Goal: Book appointment/travel/reservation

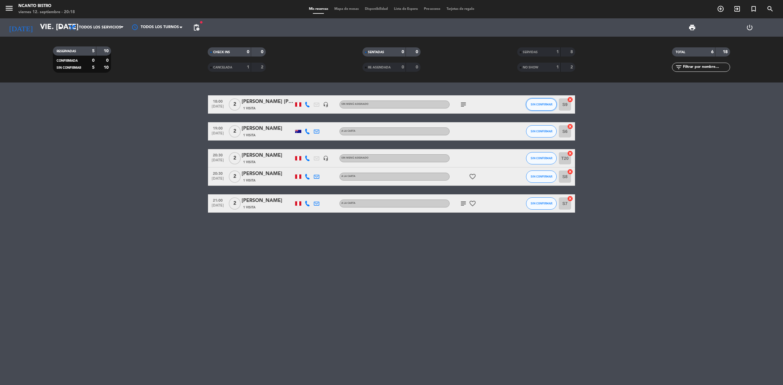
click at [536, 107] on button "SIN CONFIRMAR" at bounding box center [541, 104] width 31 height 12
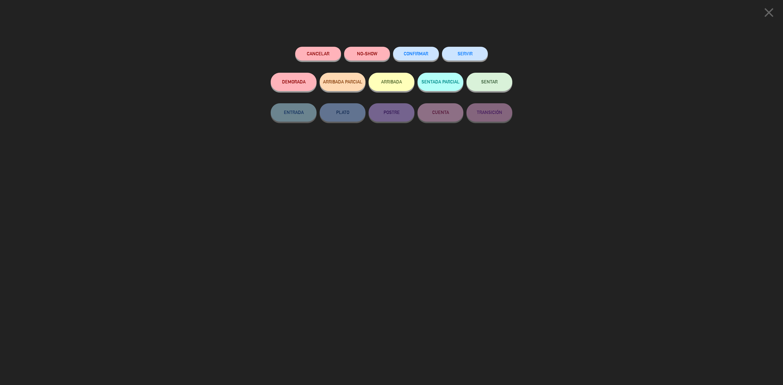
click at [462, 52] on button "SERVIR" at bounding box center [465, 54] width 46 height 14
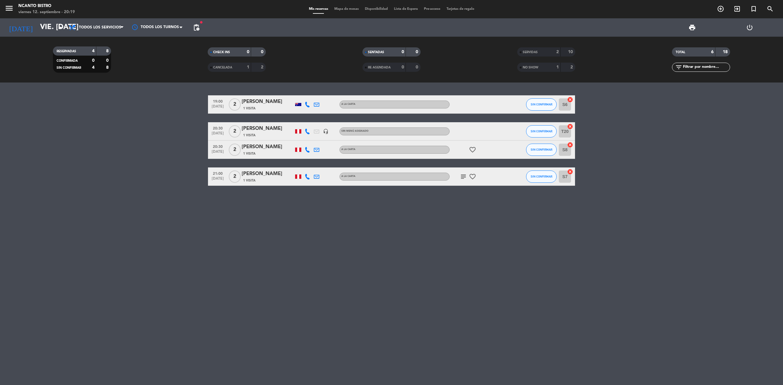
drag, startPoint x: 674, startPoint y: 315, endPoint x: 678, endPoint y: 298, distance: 17.6
click at [678, 309] on div "19:00 [DATE] 2 [PERSON_NAME] 1 Visita A la carta SIN CONFIRMAR S6 cancel 20:30 …" at bounding box center [391, 234] width 783 height 303
click at [480, 311] on div "19:00 [DATE] 2 [PERSON_NAME] 1 Visita A la carta SIN CONFIRMAR S6 cancel 20:30 …" at bounding box center [391, 234] width 783 height 303
click at [40, 32] on input "vie. [DATE]" at bounding box center [82, 27] width 91 height 15
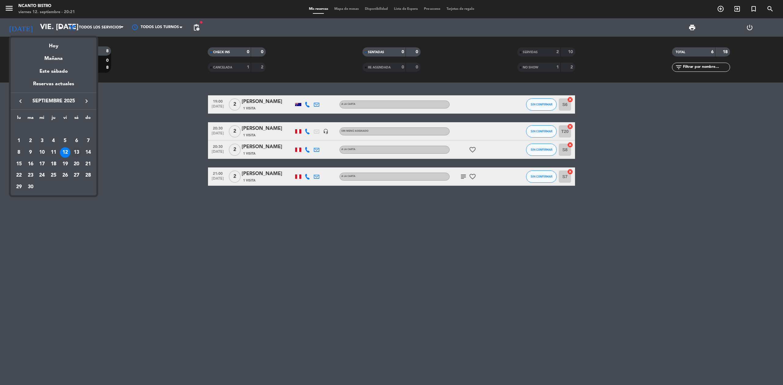
click at [76, 152] on div "13" at bounding box center [76, 152] width 10 height 10
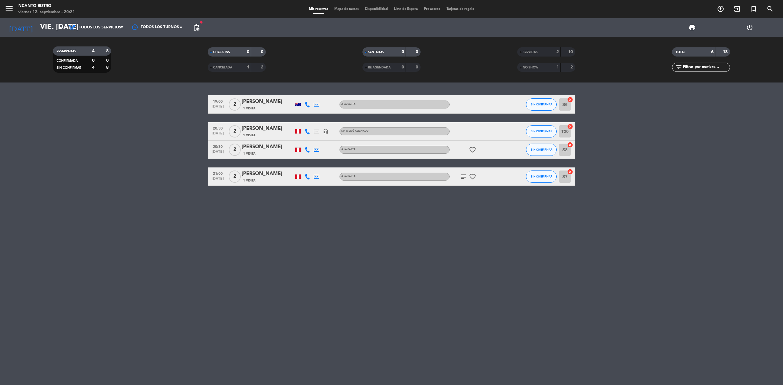
type input "sáb. [DATE]"
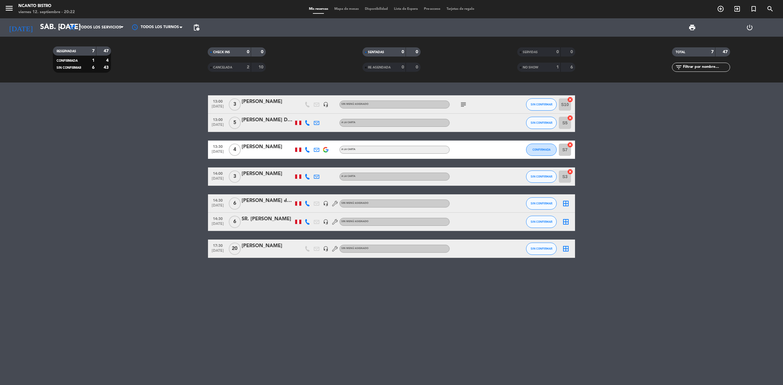
click at [309, 174] on icon at bounding box center [308, 177] width 6 height 6
click at [725, 8] on span "add_circle_outline" at bounding box center [720, 9] width 17 height 10
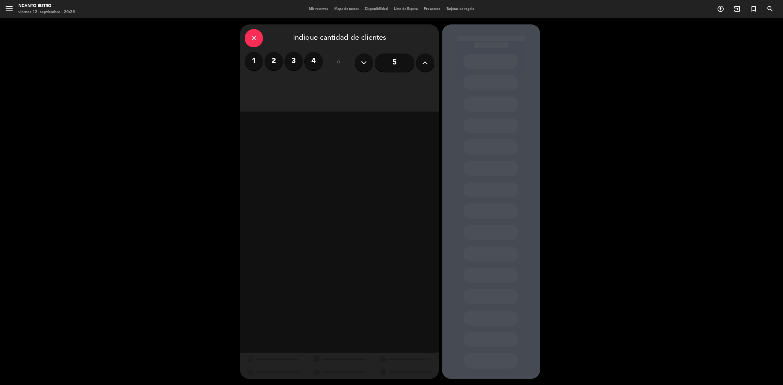
click at [394, 62] on input "5" at bounding box center [395, 63] width 40 height 18
click at [349, 85] on div "Almuerzo" at bounding box center [339, 84] width 62 height 12
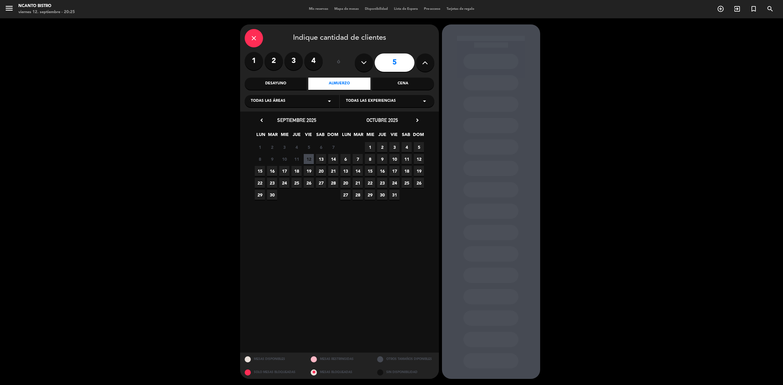
click at [324, 160] on span "13" at bounding box center [321, 159] width 10 height 10
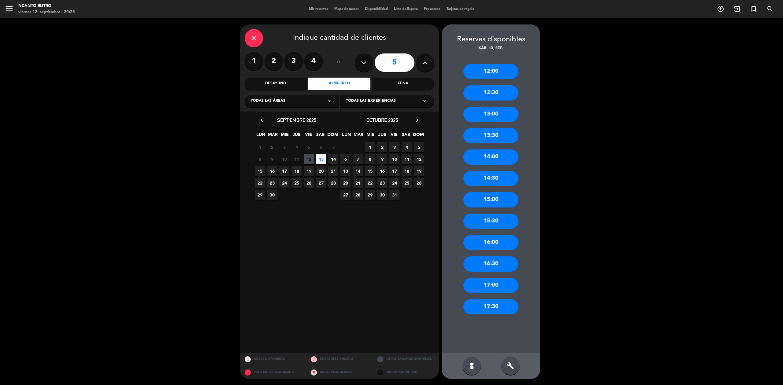
click at [503, 139] on div "13:30" at bounding box center [490, 135] width 55 height 15
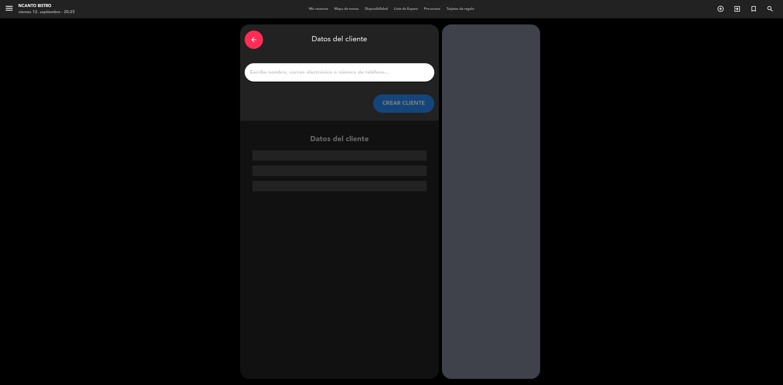
click at [314, 71] on input "1" at bounding box center [339, 72] width 180 height 9
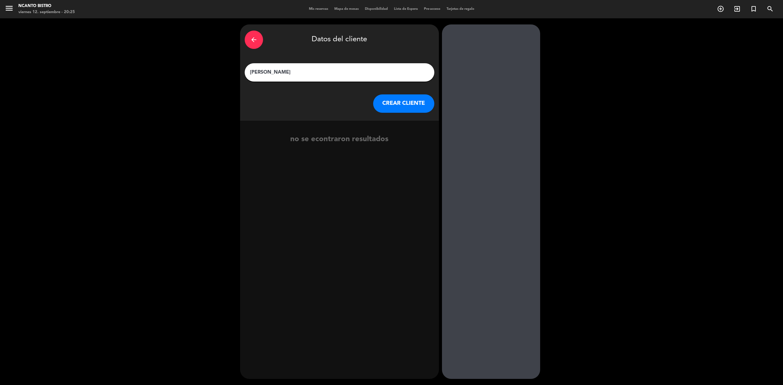
type input "[PERSON_NAME]"
drag, startPoint x: 403, startPoint y: 100, endPoint x: 441, endPoint y: 123, distance: 44.6
click at [401, 103] on button "CREAR CLIENTE" at bounding box center [403, 104] width 61 height 18
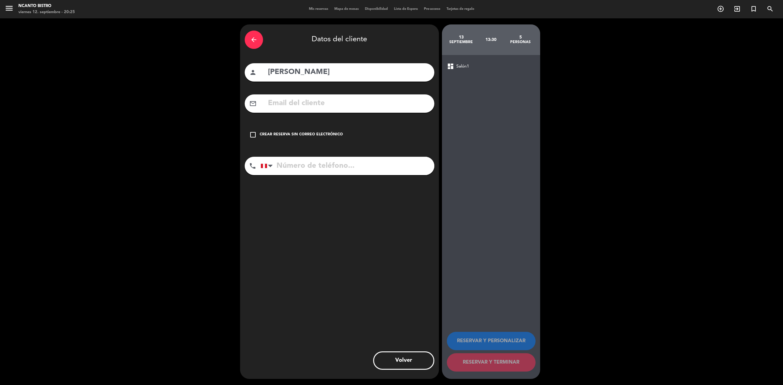
click at [365, 158] on input "tel" at bounding box center [348, 166] width 174 height 18
type input "987483152"
click at [267, 130] on div "check_box_outline_blank Crear reserva sin correo electrónico" at bounding box center [340, 135] width 190 height 18
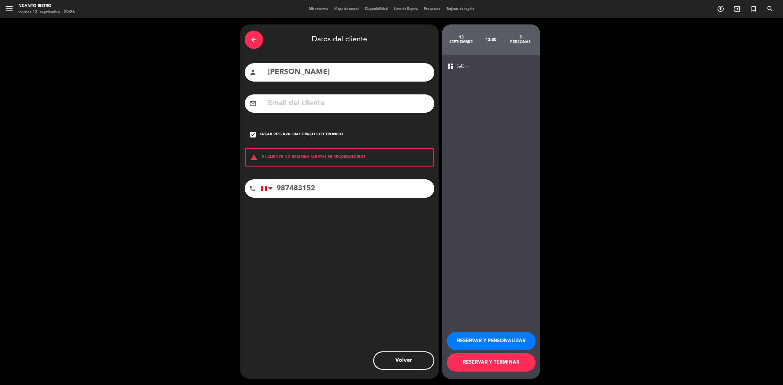
click at [515, 341] on button "RESERVAR Y PERSONALIZAR" at bounding box center [491, 341] width 89 height 18
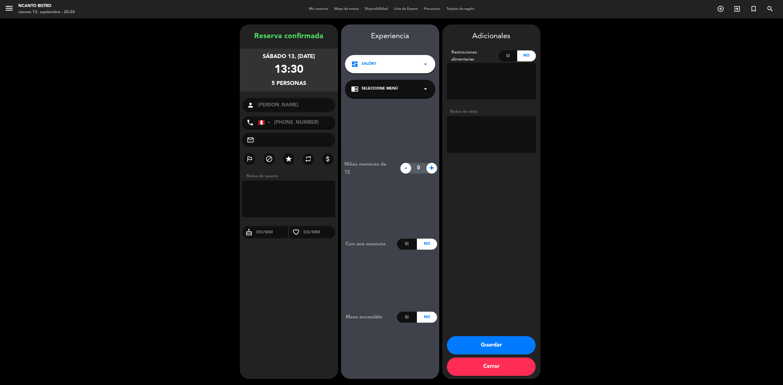
click at [267, 200] on textarea at bounding box center [288, 199] width 93 height 37
click at [490, 135] on textarea at bounding box center [491, 134] width 89 height 37
type textarea "vista al mar"
click at [476, 260] on div "Adicionales Restricciones alimentarias Si No Notas de visita Guardar Cerrar" at bounding box center [491, 201] width 98 height 355
click at [473, 267] on div "Adicionales Restricciones alimentarias Si No Notas de visita Guardar Cerrar" at bounding box center [491, 201] width 98 height 355
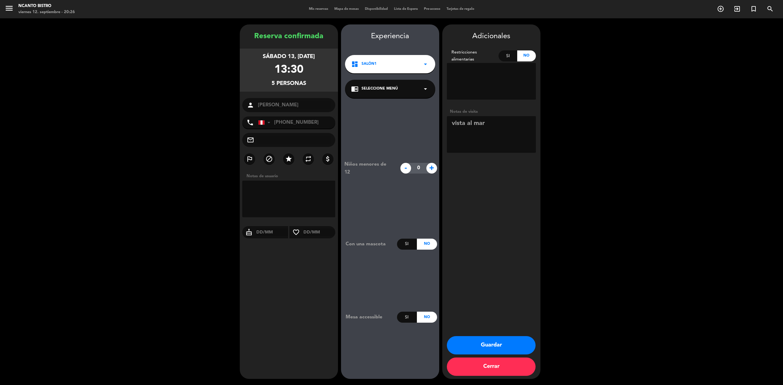
click at [500, 347] on button "Guardar" at bounding box center [491, 345] width 89 height 18
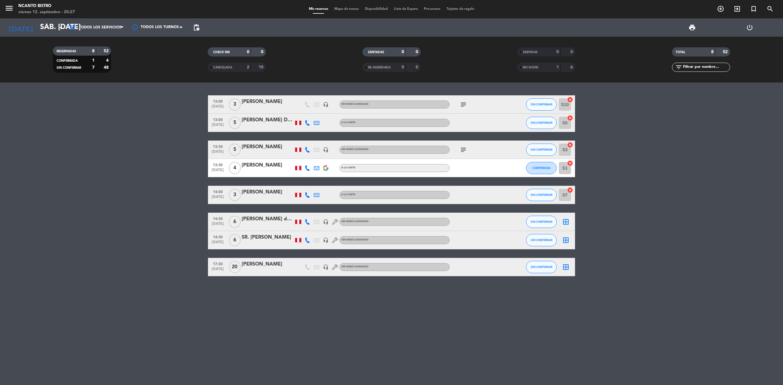
click at [276, 217] on div "[PERSON_NAME] del [PERSON_NAME]" at bounding box center [268, 219] width 52 height 8
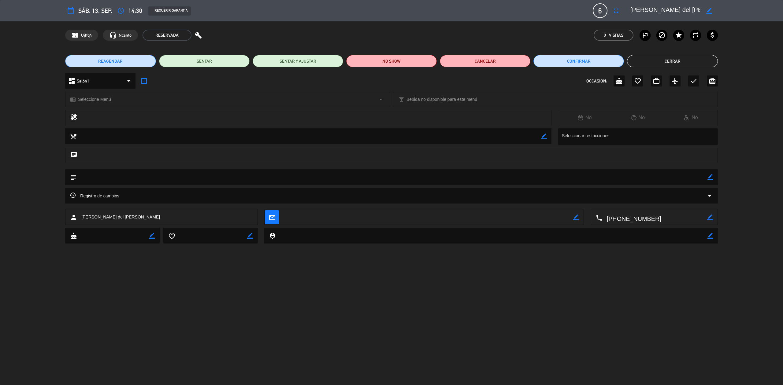
drag, startPoint x: 710, startPoint y: 177, endPoint x: 444, endPoint y: 212, distance: 267.4
click at [708, 178] on icon "border_color" at bounding box center [710, 177] width 6 height 6
click at [100, 176] on textarea at bounding box center [391, 177] width 631 height 16
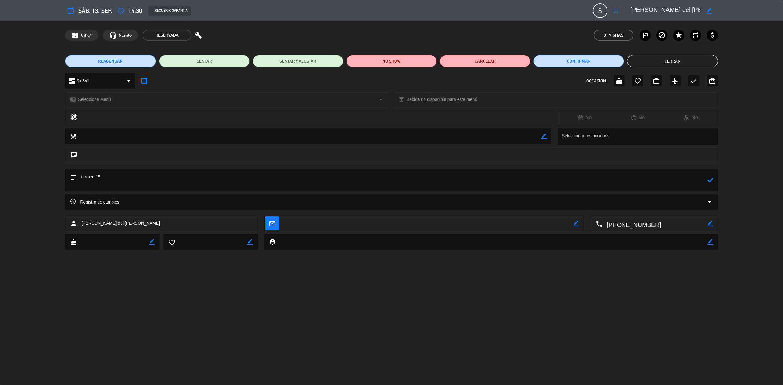
click at [713, 179] on icon at bounding box center [710, 180] width 6 height 6
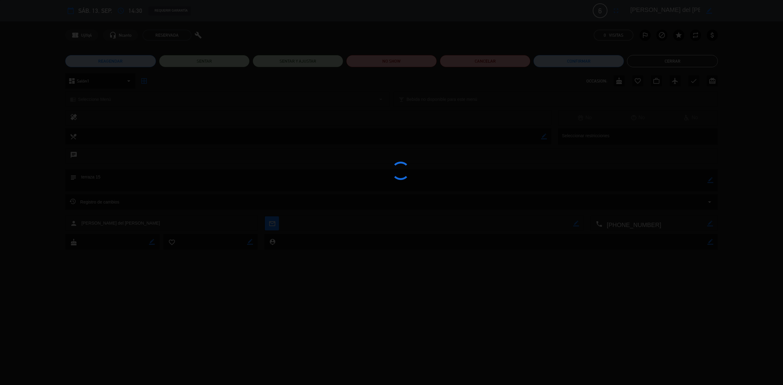
type textarea "terraza 15"
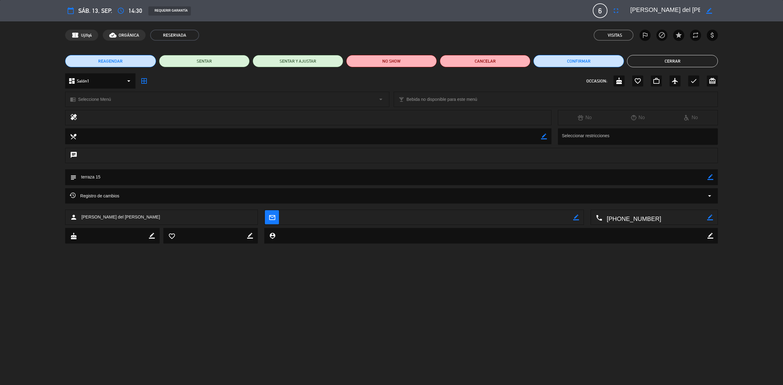
click at [678, 61] on button "Cerrar" at bounding box center [672, 61] width 91 height 12
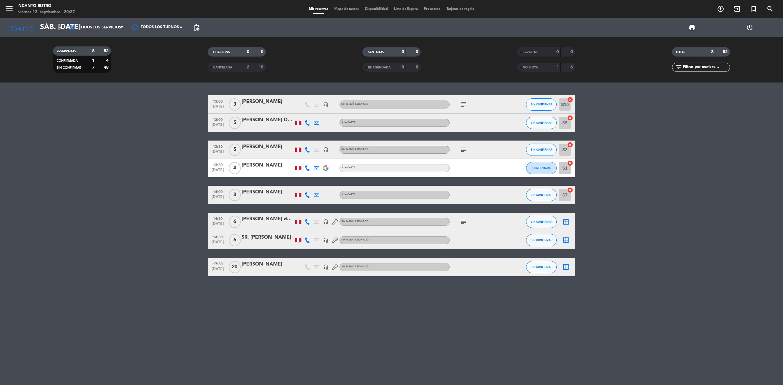
drag, startPoint x: 708, startPoint y: 228, endPoint x: 673, endPoint y: 235, distance: 35.7
click at [708, 229] on bookings-row "13:00 [DATE] 3 [PERSON_NAME] headset_mic Sin menú asignado subject SIN CONFIRMA…" at bounding box center [391, 185] width 783 height 181
click at [373, 365] on div "13:00 [DATE] 3 [PERSON_NAME] headset_mic Sin menú asignado subject SIN CONFIRMA…" at bounding box center [391, 234] width 783 height 303
drag, startPoint x: 754, startPoint y: 9, endPoint x: 751, endPoint y: 11, distance: 3.5
click at [751, 11] on icon "turned_in_not" at bounding box center [753, 8] width 7 height 7
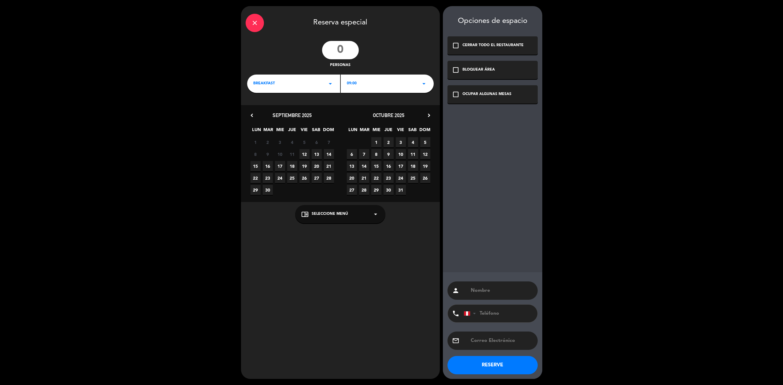
click at [343, 44] on input "number" at bounding box center [340, 50] width 37 height 18
type input "10"
click at [332, 87] on div "BREAKFAST arrow_drop_down" at bounding box center [293, 84] width 93 height 18
click at [272, 109] on div "Almuerzo" at bounding box center [293, 109] width 81 height 6
click at [373, 89] on div "09:00 arrow_drop_down" at bounding box center [387, 84] width 93 height 18
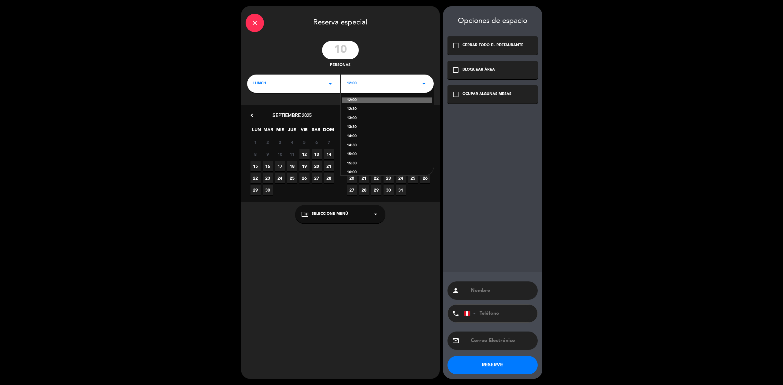
click at [354, 146] on div "14:30" at bounding box center [387, 146] width 81 height 6
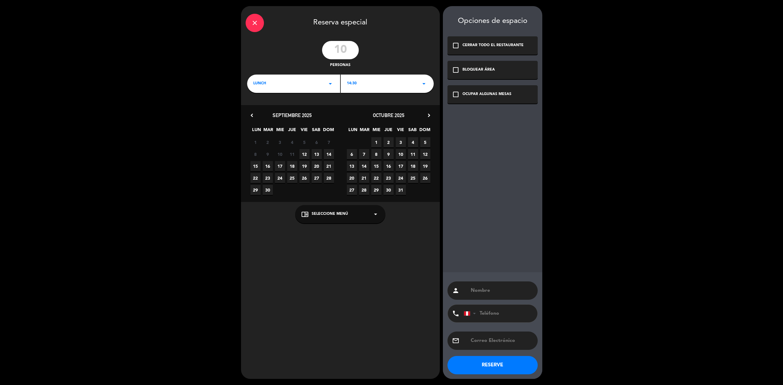
drag, startPoint x: 317, startPoint y: 152, endPoint x: 365, endPoint y: 132, distance: 51.1
click at [318, 153] on span "13" at bounding box center [317, 154] width 10 height 10
click at [511, 287] on input "text" at bounding box center [501, 291] width 63 height 9
type input "[PERSON_NAME]"
click at [506, 313] on input "tel" at bounding box center [497, 314] width 67 height 18
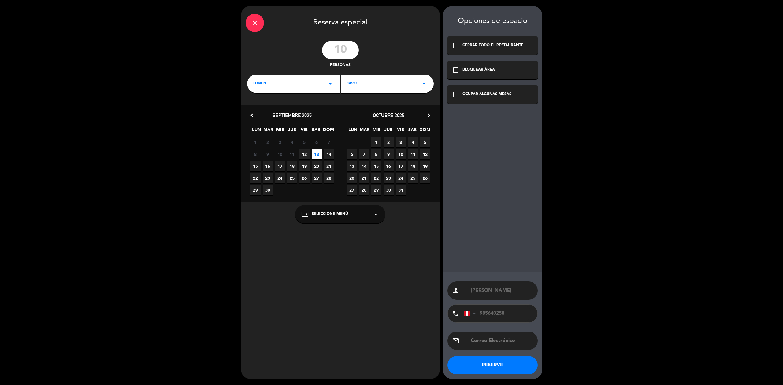
type input "985640258"
click at [506, 369] on button "RESERVE" at bounding box center [492, 365] width 90 height 18
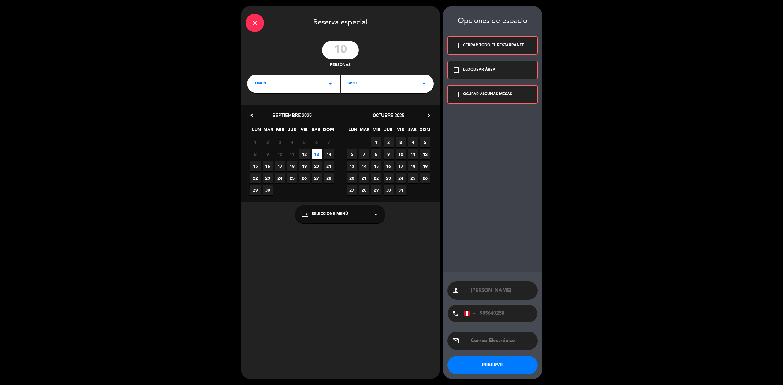
click at [488, 95] on div "OCUPAR ALGUNAS MESAS" at bounding box center [487, 94] width 49 height 6
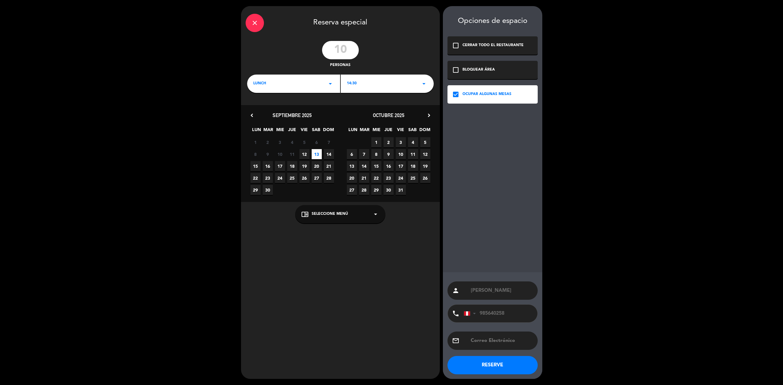
drag, startPoint x: 501, startPoint y: 365, endPoint x: 499, endPoint y: 361, distance: 4.5
click at [500, 365] on button "RESERVE" at bounding box center [492, 365] width 90 height 18
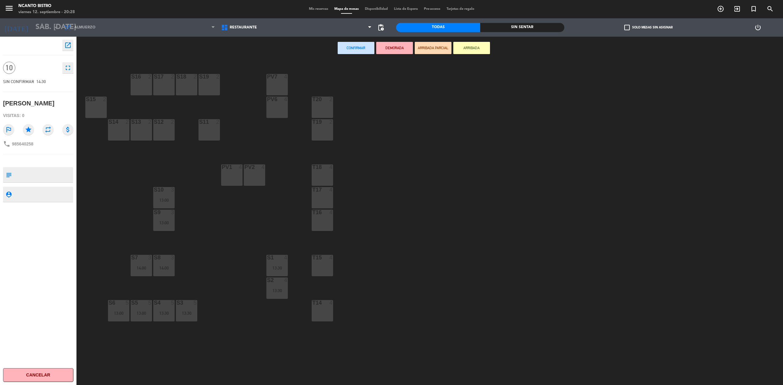
drag, startPoint x: 142, startPoint y: 77, endPoint x: 157, endPoint y: 74, distance: 15.4
click at [144, 77] on div at bounding box center [141, 77] width 10 height 6
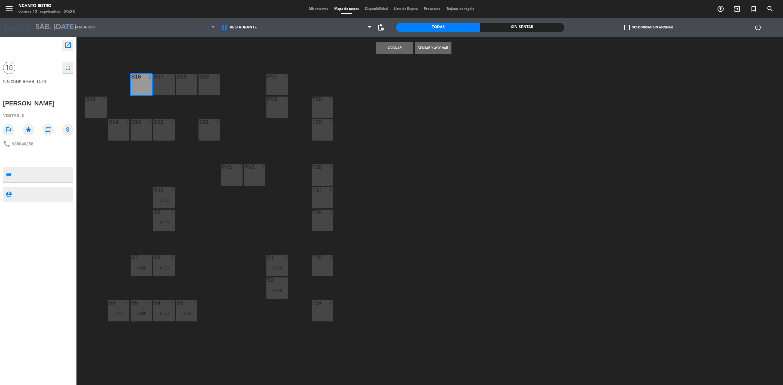
drag, startPoint x: 159, startPoint y: 74, endPoint x: 178, endPoint y: 78, distance: 19.4
click at [162, 75] on div at bounding box center [164, 77] width 10 height 6
click at [187, 82] on div "S18 2" at bounding box center [186, 84] width 21 height 21
click at [208, 85] on div "S19 2" at bounding box center [208, 84] width 21 height 21
click at [394, 46] on button "Asignar" at bounding box center [394, 48] width 37 height 12
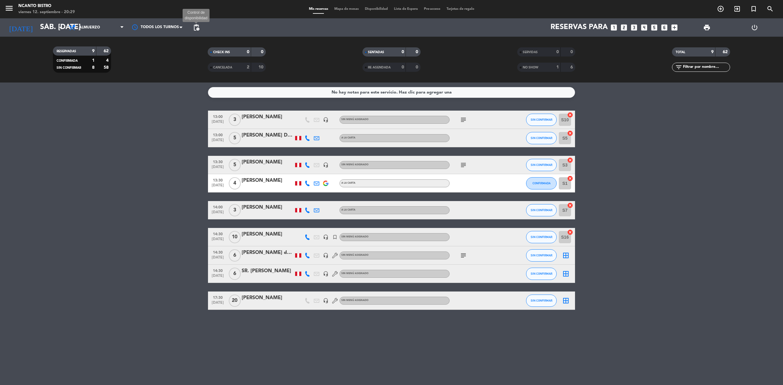
click at [196, 24] on span "pending_actions" at bounding box center [196, 27] width 7 height 7
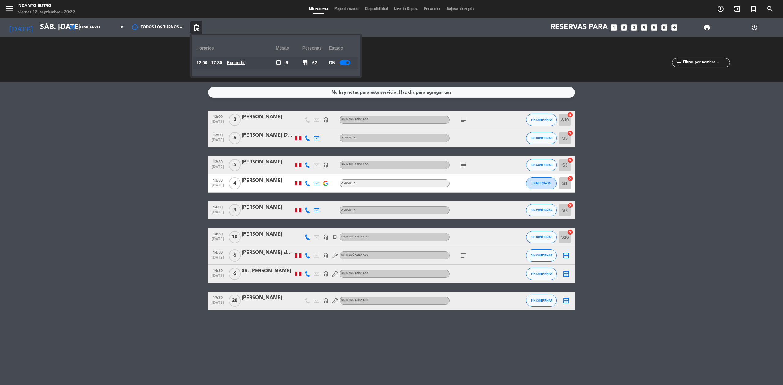
click at [242, 61] on u "Expandir" at bounding box center [236, 62] width 18 height 5
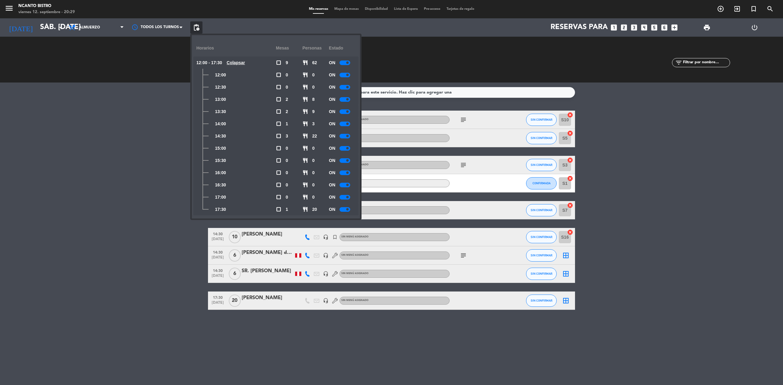
click at [346, 146] on div at bounding box center [344, 148] width 11 height 5
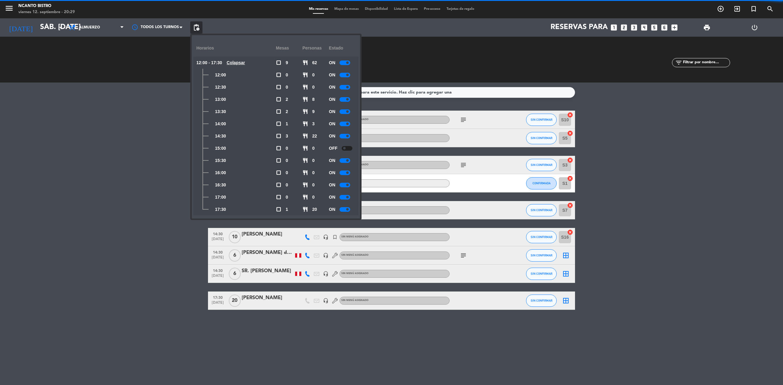
click at [347, 136] on span at bounding box center [347, 136] width 2 height 2
click at [345, 122] on div at bounding box center [344, 124] width 11 height 5
click at [346, 113] on div at bounding box center [344, 111] width 11 height 5
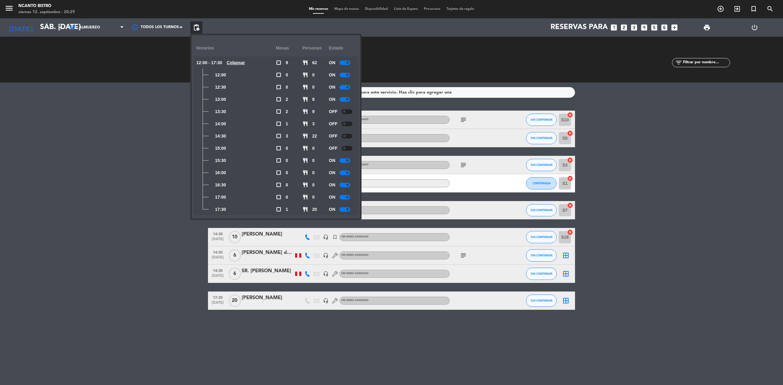
click at [346, 98] on div at bounding box center [344, 99] width 11 height 5
click at [346, 87] on div at bounding box center [344, 87] width 11 height 5
click at [349, 75] on span at bounding box center [347, 75] width 2 height 2
click at [687, 208] on bookings-row "13:00 [DATE] 3 [PERSON_NAME] headset_mic Sin menú asignado subject SIN CONFIRMA…" at bounding box center [391, 210] width 783 height 199
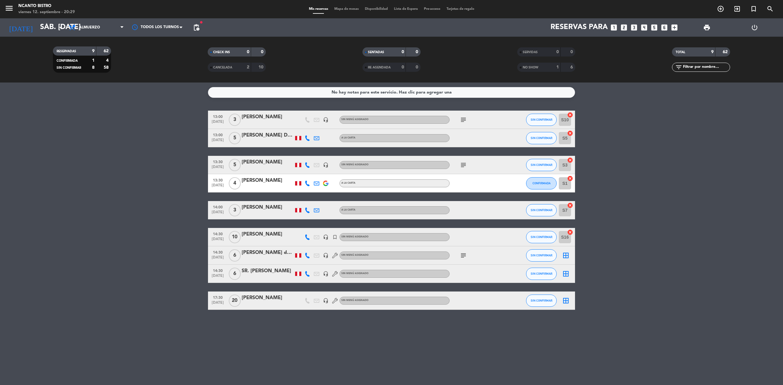
click at [693, 261] on bookings-row "13:00 [DATE] 3 [PERSON_NAME] headset_mic Sin menú asignado subject SIN CONFIRMA…" at bounding box center [391, 210] width 783 height 199
